Goal: Task Accomplishment & Management: Use online tool/utility

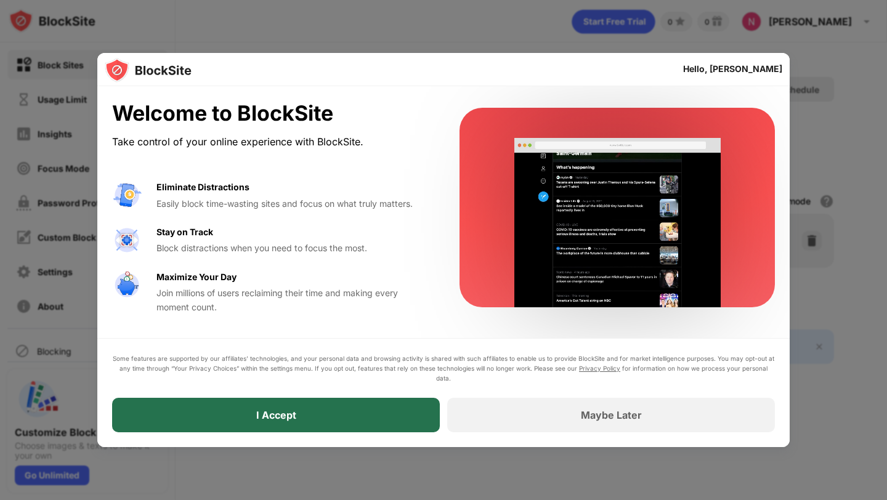
click at [307, 410] on div "I Accept" at bounding box center [276, 415] width 328 height 34
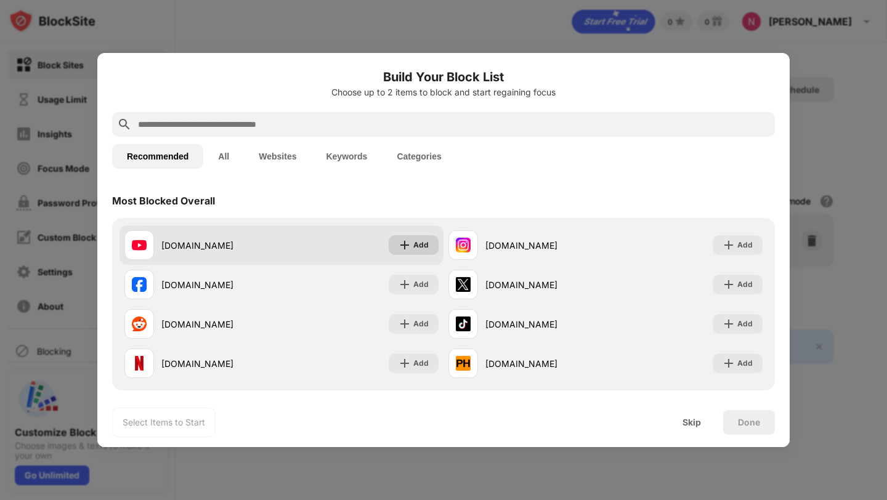
click at [418, 251] on div "Add" at bounding box center [420, 245] width 15 height 12
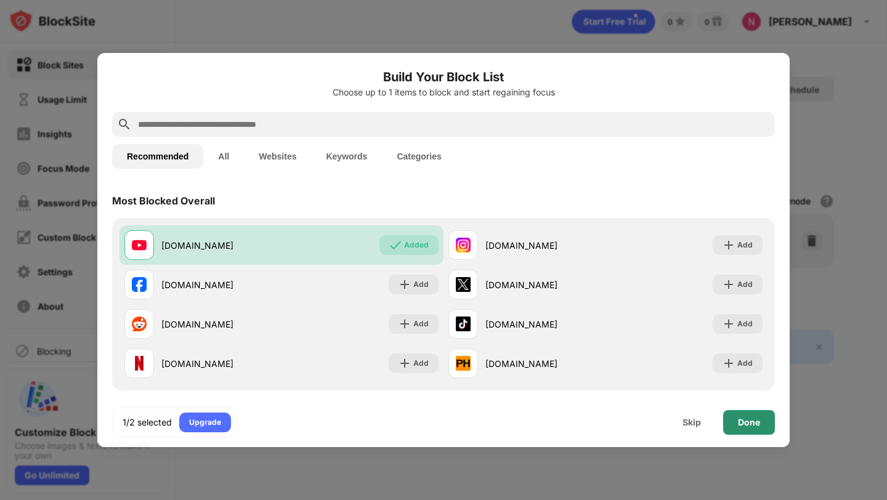
click at [762, 421] on div "Done" at bounding box center [749, 422] width 52 height 25
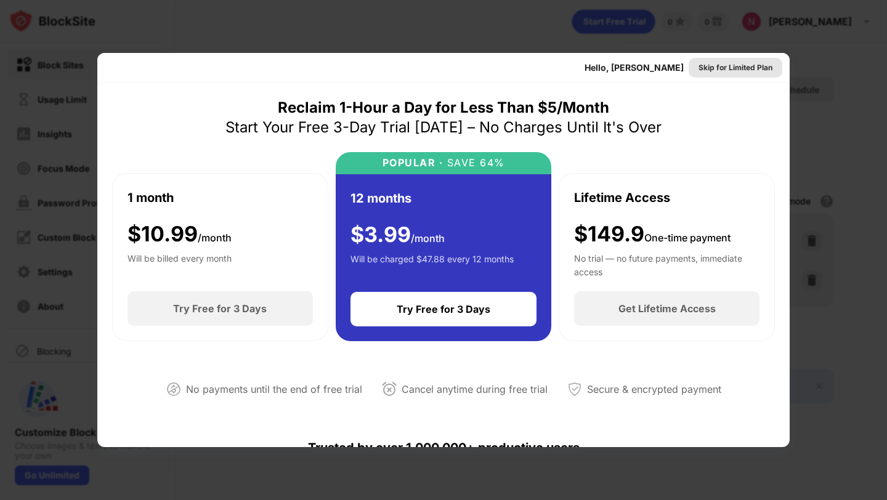
click at [732, 65] on div "Skip for Limited Plan" at bounding box center [735, 68] width 74 height 12
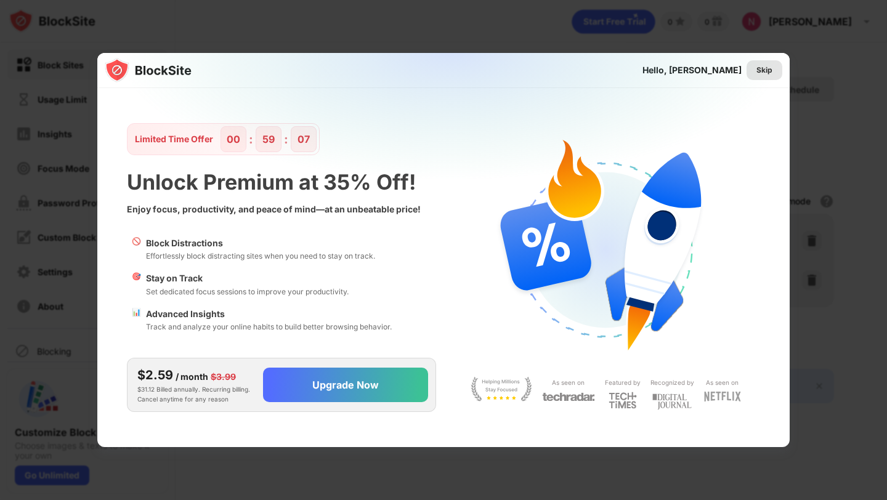
click at [767, 72] on div "Skip" at bounding box center [764, 70] width 16 height 12
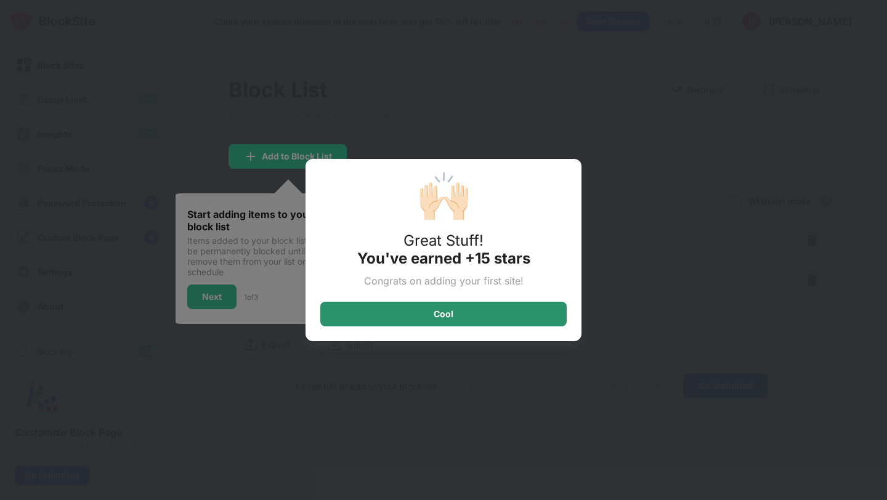
click at [450, 313] on div "Cool" at bounding box center [444, 314] width 20 height 10
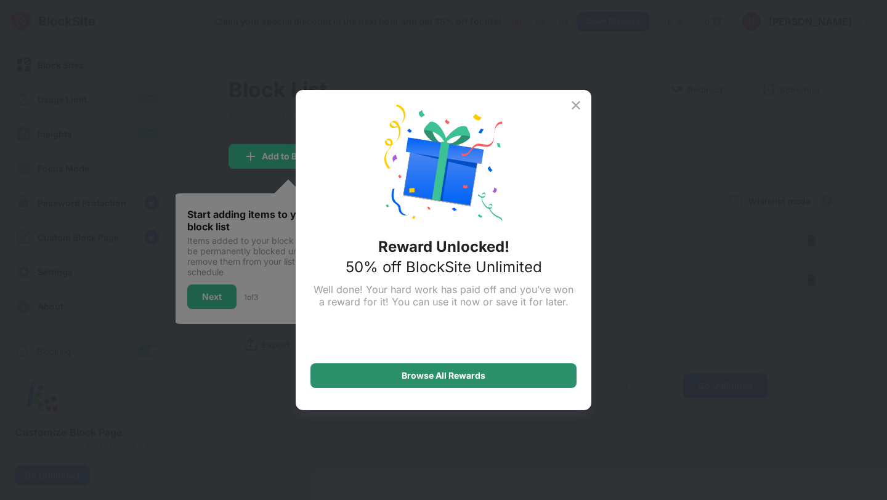
click at [454, 373] on div "Browse All Rewards" at bounding box center [444, 376] width 84 height 10
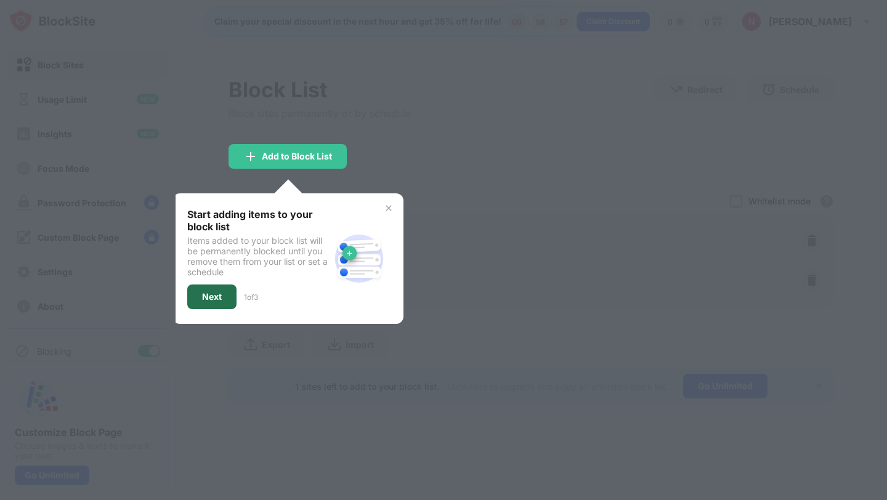
click at [214, 299] on div "Next" at bounding box center [212, 297] width 20 height 10
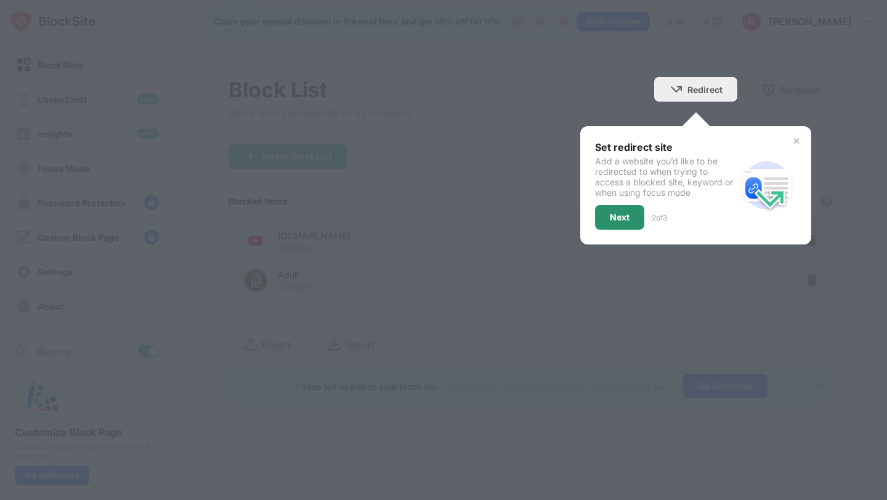
click at [621, 213] on div "Next" at bounding box center [620, 218] width 20 height 10
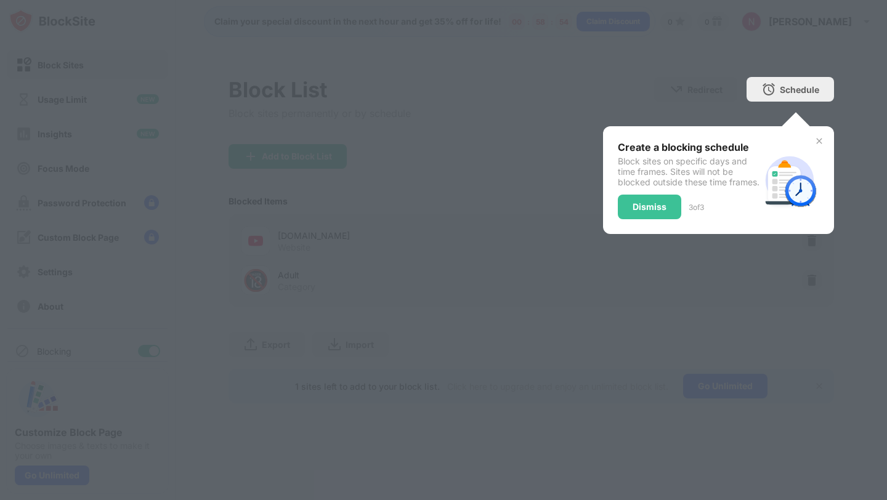
click at [642, 212] on div "Dismiss" at bounding box center [650, 207] width 34 height 10
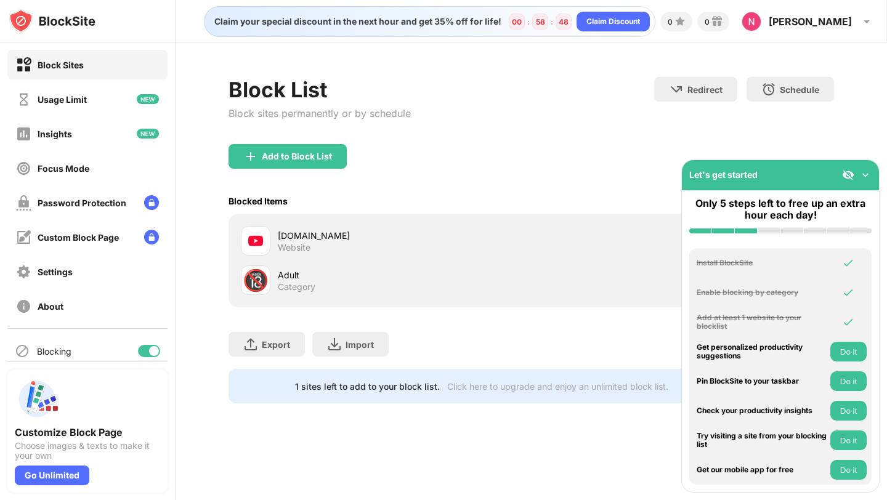
click at [870, 174] on img at bounding box center [865, 175] width 12 height 12
